Goal: Find contact information: Find contact information

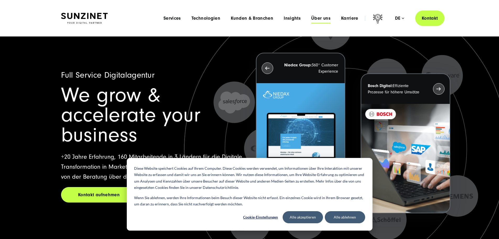
click at [313, 17] on span "Über uns" at bounding box center [320, 18] width 19 height 5
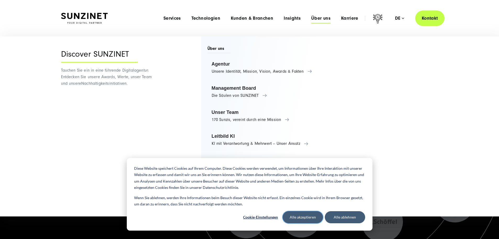
click at [311, 219] on button "Alle akzeptieren" at bounding box center [303, 217] width 40 height 12
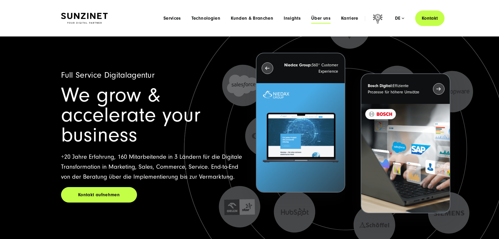
click at [313, 17] on span "Über uns" at bounding box center [320, 18] width 19 height 5
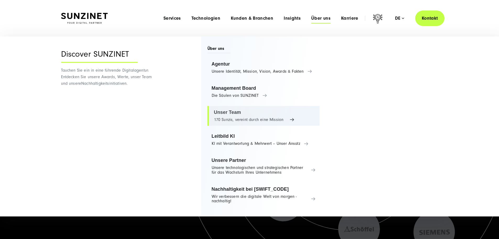
click at [233, 112] on link "Unser Team 170 Sunzis, vereint durch eine Mission" at bounding box center [263, 116] width 112 height 20
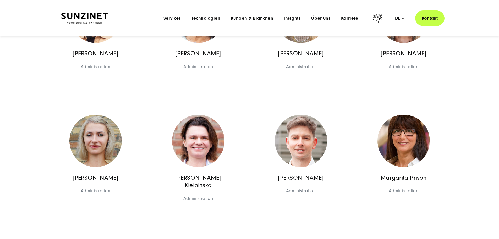
scroll to position [2445, 0]
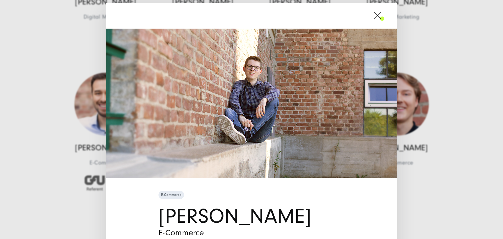
click at [384, 17] on span at bounding box center [384, 15] width 0 height 13
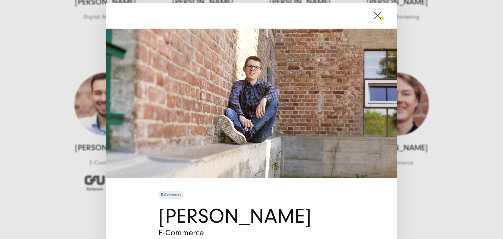
drag, startPoint x: 154, startPoint y: 218, endPoint x: 246, endPoint y: 219, distance: 91.7
drag, startPoint x: 261, startPoint y: 217, endPoint x: 173, endPoint y: 215, distance: 87.2
click at [173, 215] on h1 "David Klein" at bounding box center [251, 216] width 186 height 20
click at [384, 15] on span at bounding box center [384, 15] width 0 height 13
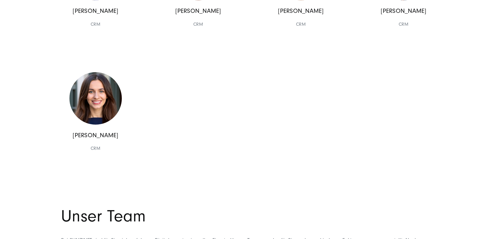
scroll to position [4934, 0]
